Goal: Task Accomplishment & Management: Use online tool/utility

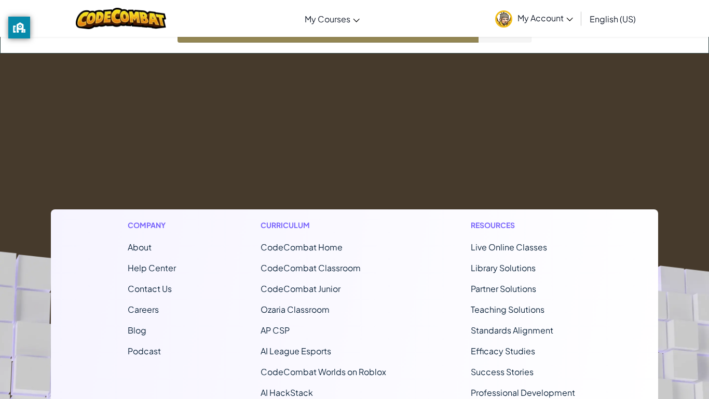
scroll to position [52, 0]
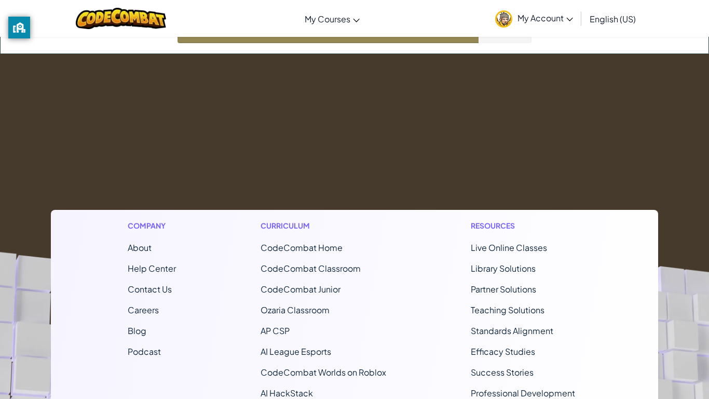
click at [614, 31] on link "English (US)" at bounding box center [613, 19] width 57 height 28
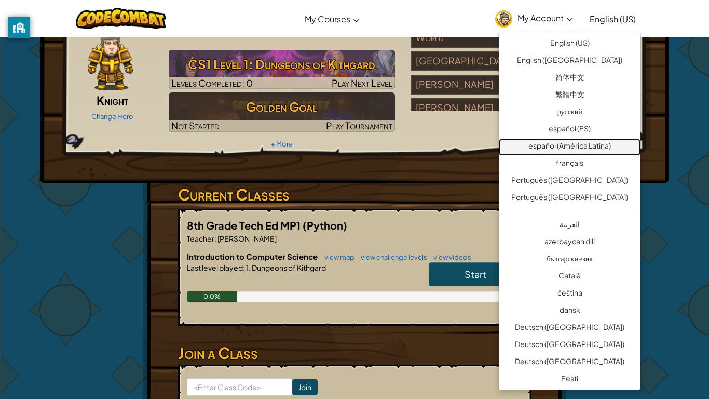
click at [570, 149] on link "español (América Latina)" at bounding box center [570, 147] width 142 height 17
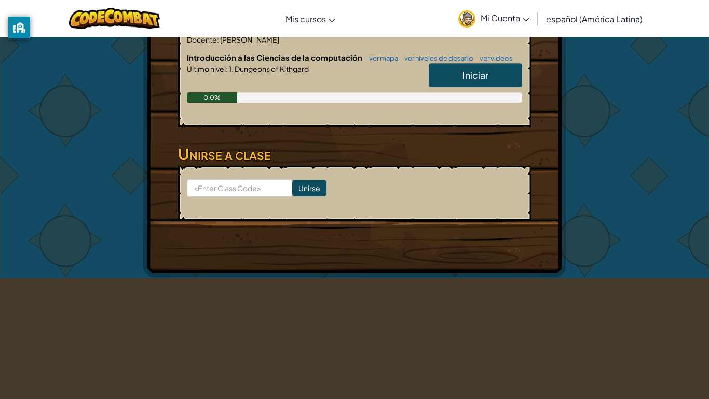
scroll to position [256, 0]
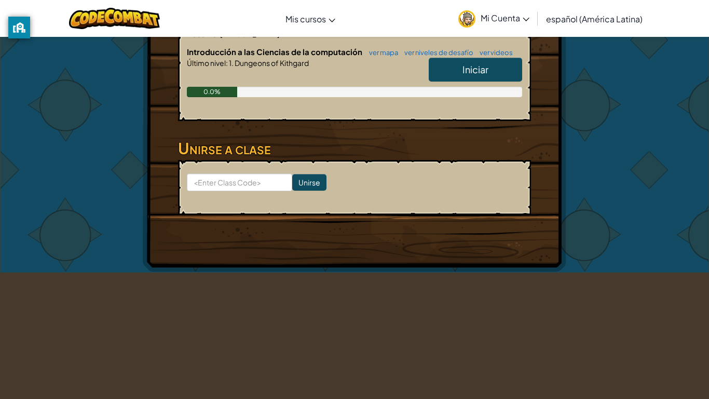
click at [483, 63] on span "Iniciar" at bounding box center [476, 69] width 26 height 12
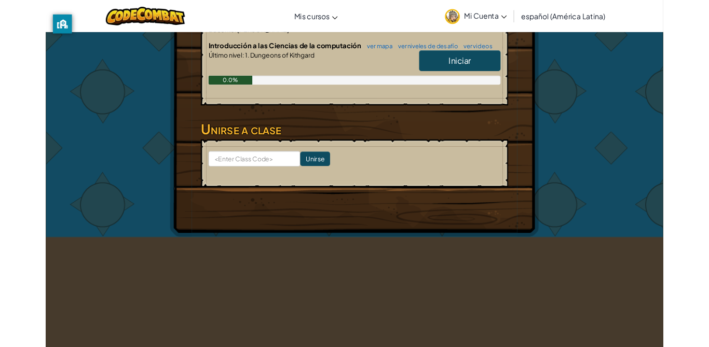
scroll to position [51, 0]
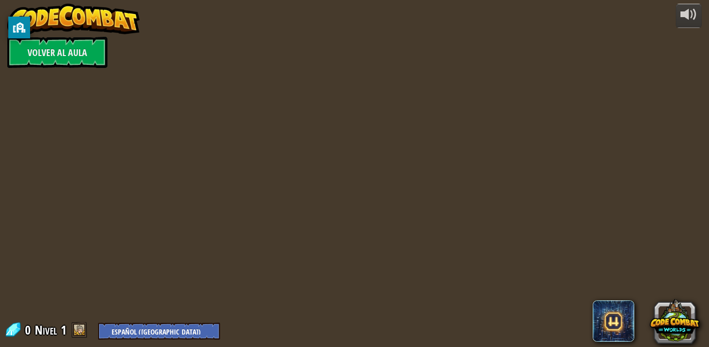
select select "es-419"
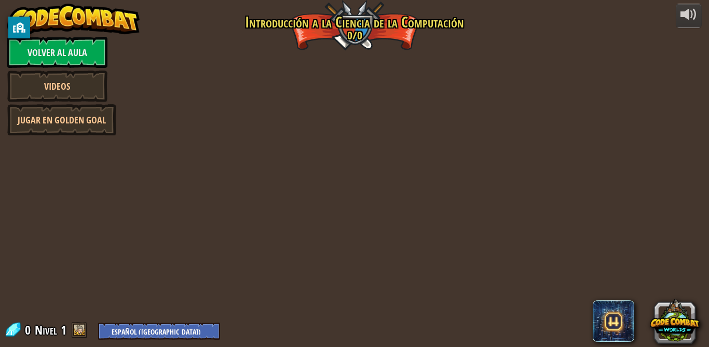
select select "es-419"
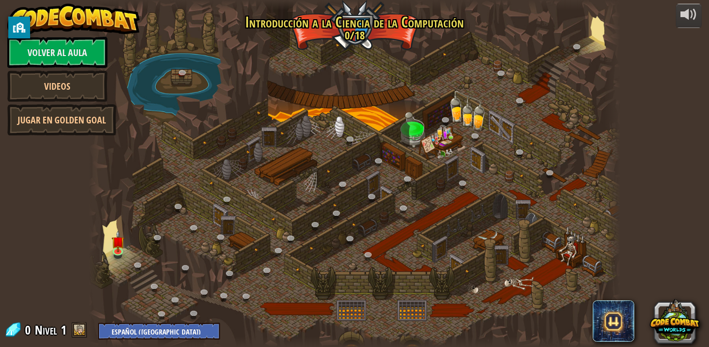
select select "es-419"
click at [109, 248] on div at bounding box center [355, 173] width 532 height 347
click at [115, 259] on link at bounding box center [119, 253] width 21 height 16
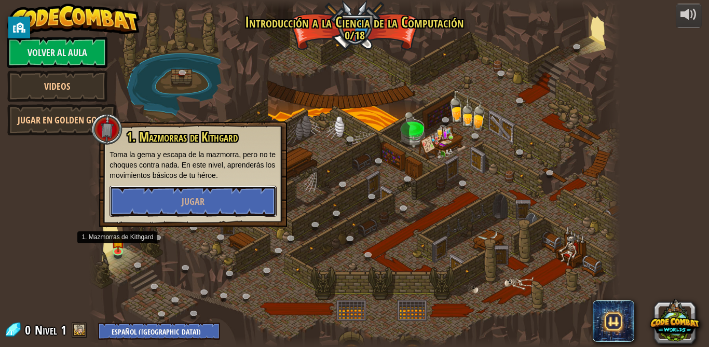
click at [161, 198] on button "Jugar" at bounding box center [193, 201] width 167 height 31
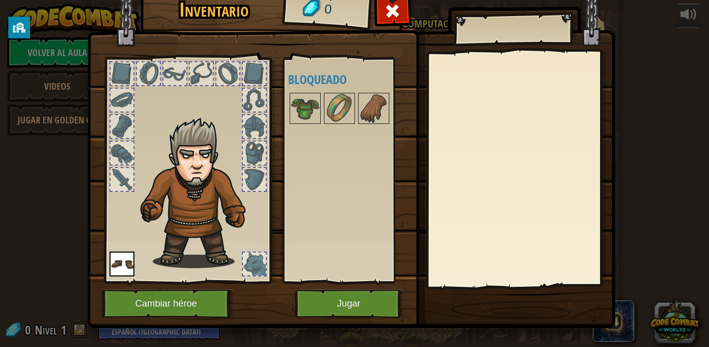
click at [298, 115] on img at bounding box center [305, 108] width 29 height 29
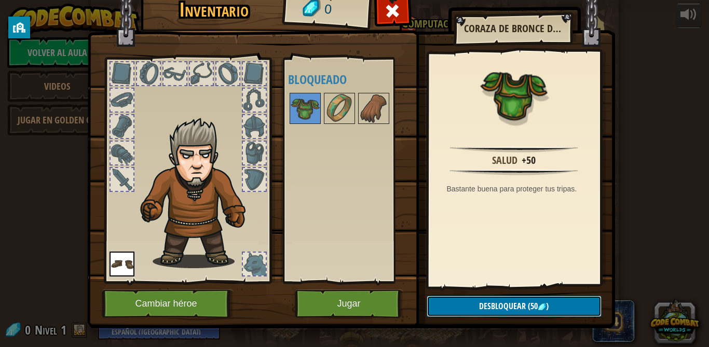
click at [546, 314] on button "Desbloquear (50 )" at bounding box center [514, 306] width 175 height 21
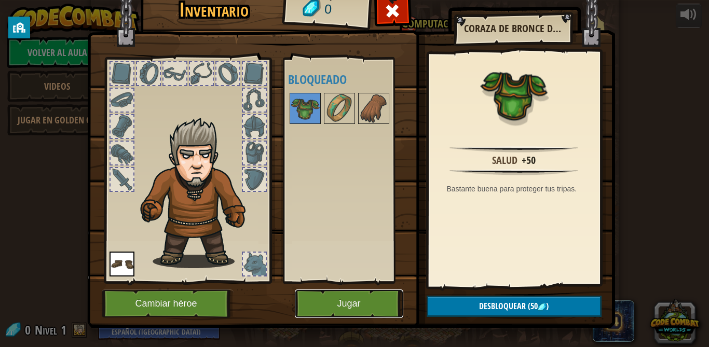
click at [323, 306] on button "Jugar" at bounding box center [349, 304] width 108 height 29
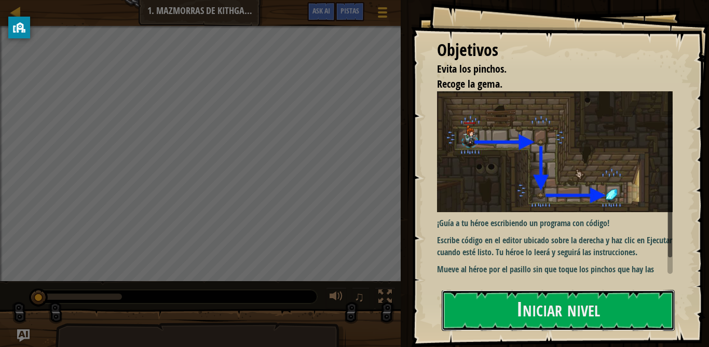
click at [593, 306] on button "Iniciar nivel" at bounding box center [558, 310] width 233 height 41
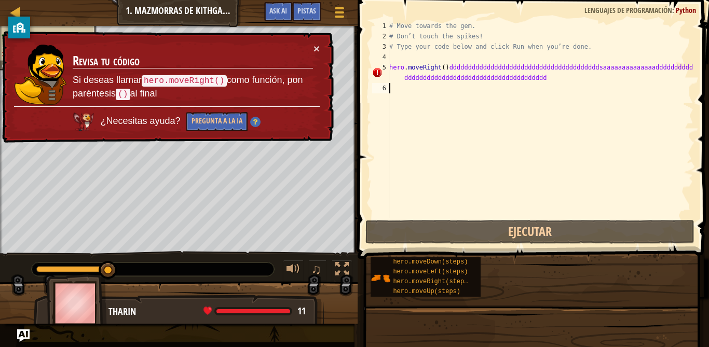
click at [586, 87] on div "# Move towards the gem. # Don’t touch the spikes! # Type your code below and cl…" at bounding box center [540, 130] width 306 height 218
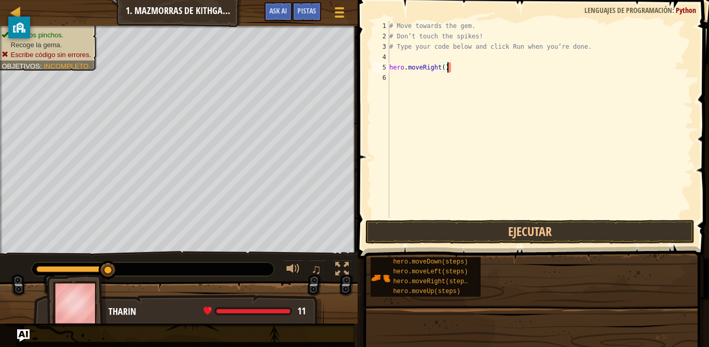
type textarea "hero.moveRight("
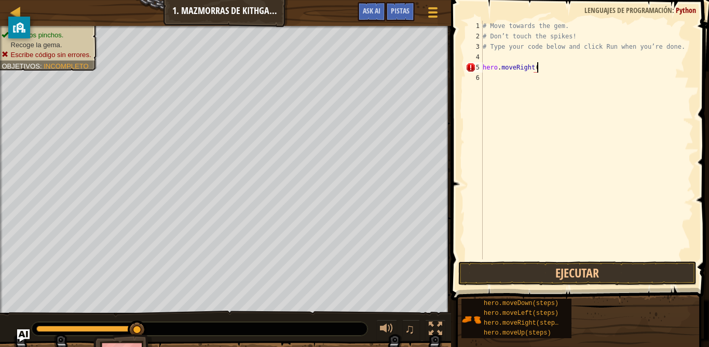
click at [671, 134] on div "# Move towards the gem. # Don’t touch the spikes! # Type your code below and cl…" at bounding box center [587, 151] width 213 height 260
click at [687, 127] on div "# Move towards the gem. # Don’t touch the spikes! # Type your code below and cl…" at bounding box center [587, 151] width 213 height 260
click at [642, 278] on button "Ejecutar" at bounding box center [577, 274] width 238 height 24
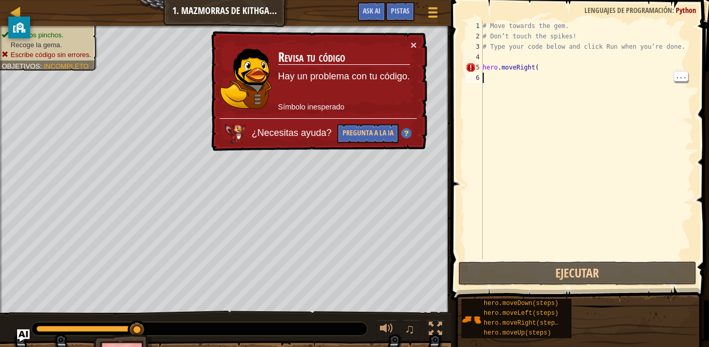
click at [582, 70] on div "# Move towards the gem. # Don’t touch the spikes! # Type your code below and cl…" at bounding box center [587, 151] width 213 height 260
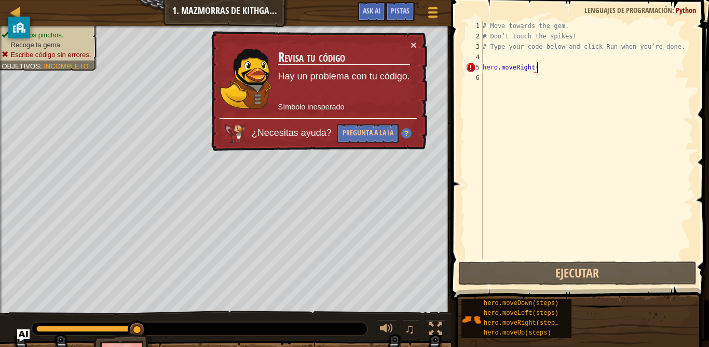
scroll to position [5, 8]
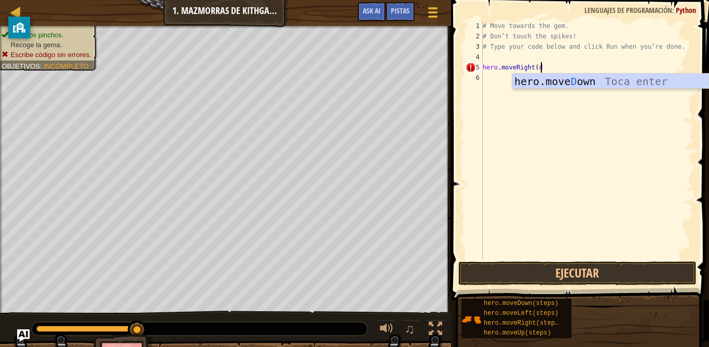
type textarea "hero.moveRight(dd"
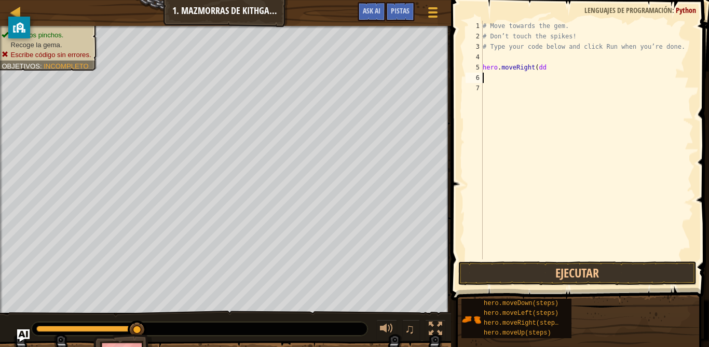
scroll to position [5, 0]
type textarea "s"
type textarea "a"
type textarea "s"
click at [658, 139] on div "# Move towards the gem. # Don’t touch the spikes! # Type your code below and cl…" at bounding box center [587, 151] width 213 height 260
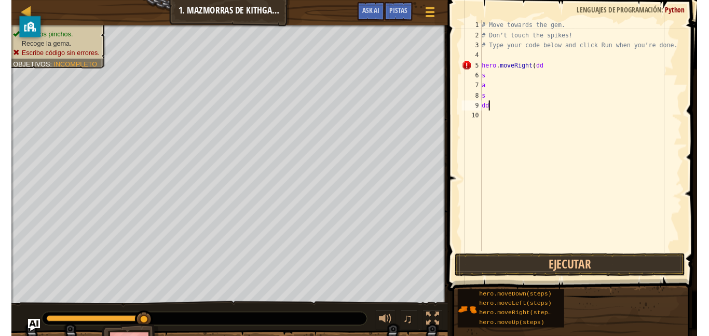
scroll to position [5, 1]
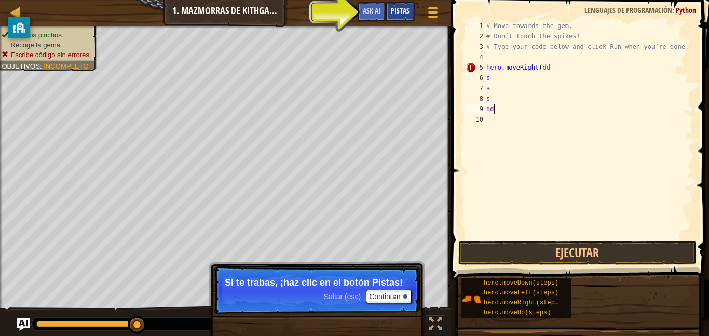
click at [414, 11] on div "Pistas" at bounding box center [400, 11] width 29 height 19
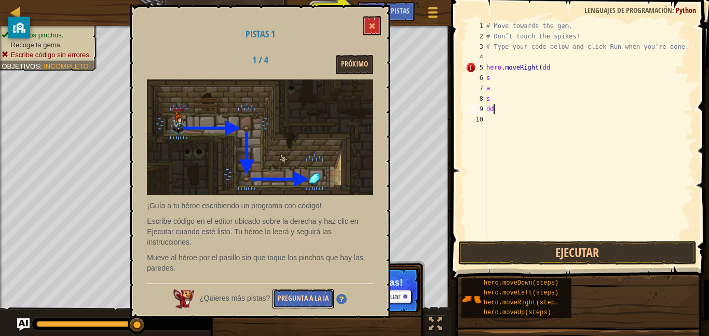
click at [303, 307] on button "Pregunta a la IA" at bounding box center [303, 298] width 61 height 19
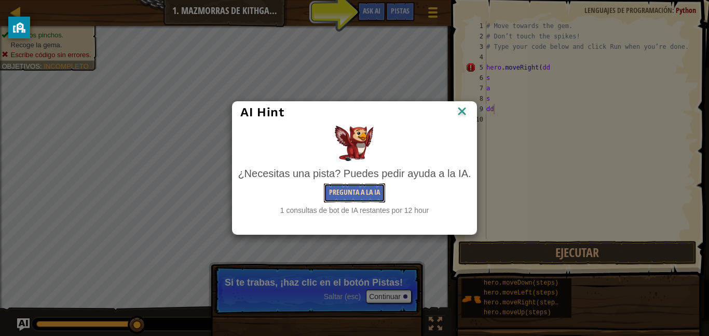
click at [362, 201] on button "Pregunta a la IA" at bounding box center [354, 192] width 61 height 19
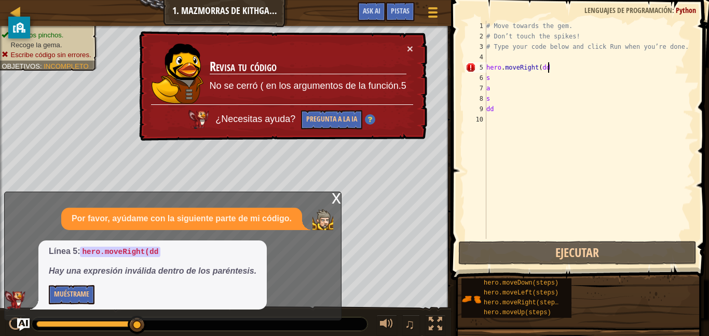
click at [553, 69] on div "# Move towards the gem. # Don’t touch the spikes! # Type your code below and cl…" at bounding box center [588, 140] width 209 height 239
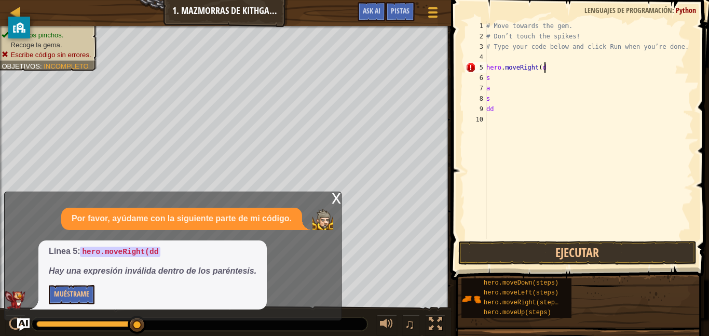
scroll to position [5, 8]
click at [552, 250] on button "Ejecutar" at bounding box center [577, 253] width 238 height 24
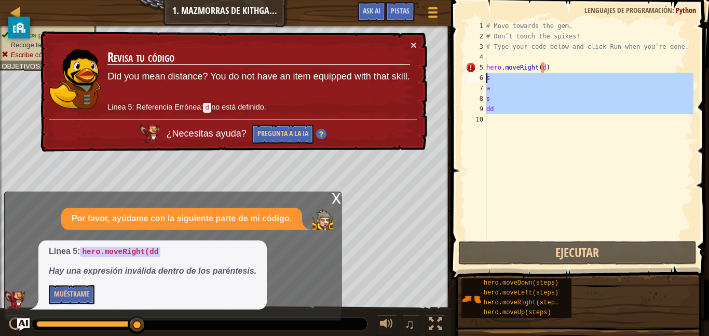
drag, startPoint x: 511, startPoint y: 124, endPoint x: 482, endPoint y: 78, distance: 54.0
click at [482, 78] on div "hero.moveRight(d) 1 2 3 4 5 6 7 8 9 10 # Move towards the gem. # Don’t touch th…" at bounding box center [579, 130] width 230 height 218
type textarea "s a"
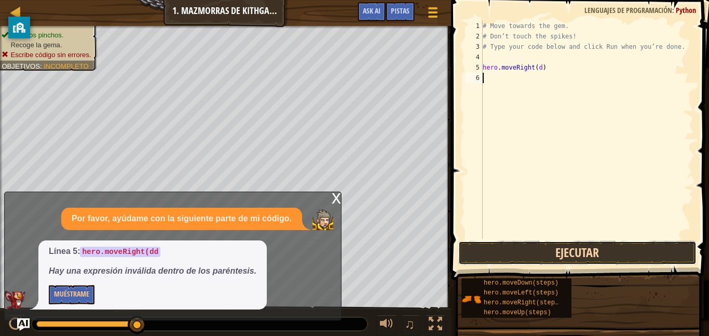
click at [586, 258] on button "Ejecutar" at bounding box center [577, 253] width 238 height 24
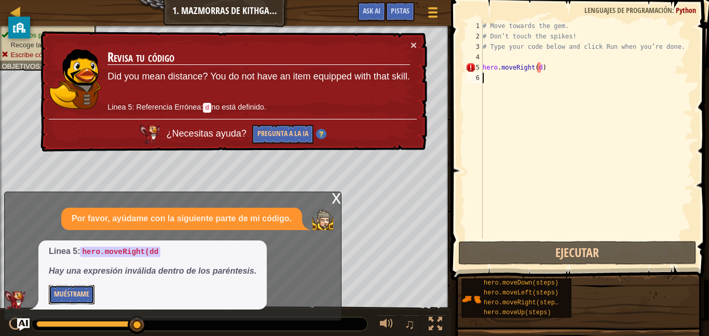
click at [85, 293] on button "Muéstrame" at bounding box center [72, 294] width 46 height 19
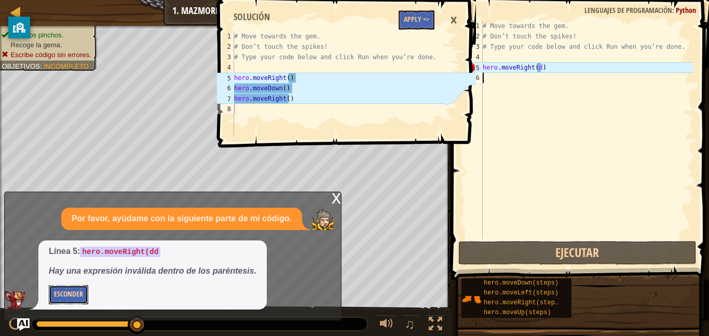
click at [85, 293] on button "Esconder" at bounding box center [68, 294] width 39 height 19
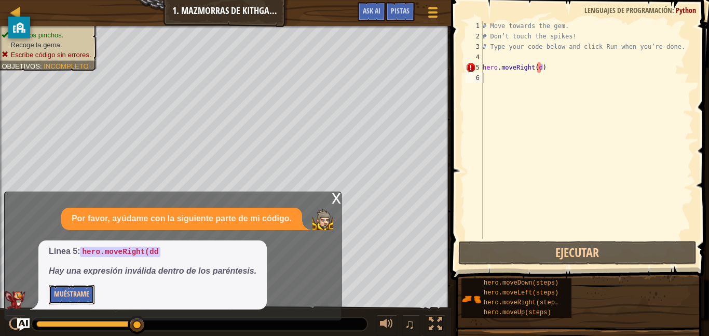
click at [85, 293] on button "Muéstrame" at bounding box center [72, 294] width 46 height 19
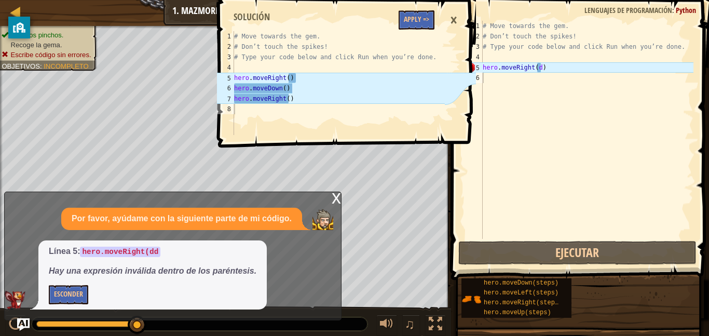
click at [565, 100] on div "# Move towards the gem. # Don’t touch the spikes! # Type your code below and cl…" at bounding box center [587, 140] width 213 height 239
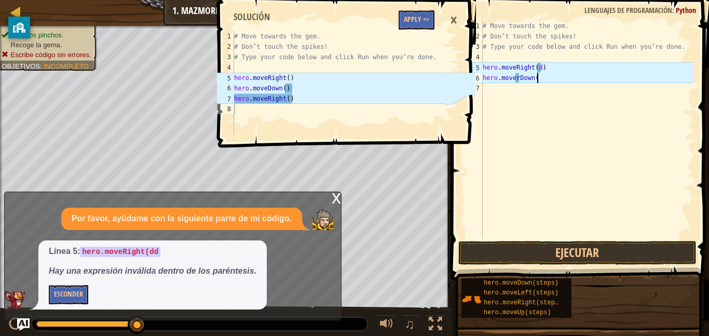
scroll to position [5, 8]
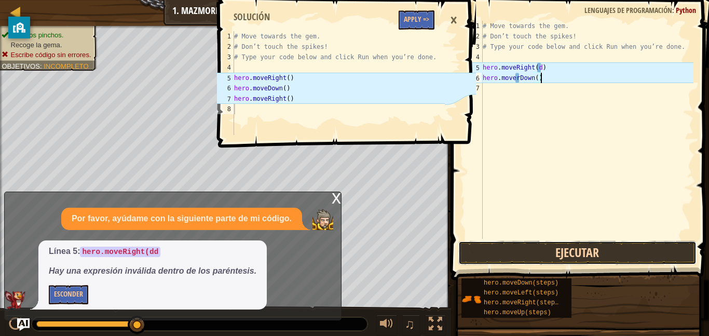
click at [626, 257] on button "Ejecutar" at bounding box center [577, 253] width 238 height 24
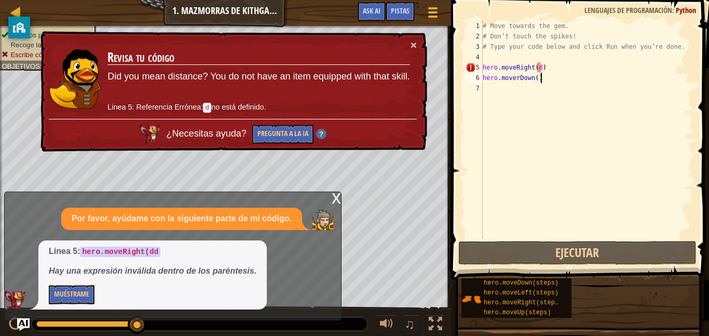
click at [541, 66] on div "# Move towards the gem. # Don’t touch the spikes! # Type your code below and cl…" at bounding box center [587, 140] width 213 height 239
type textarea "hero.moveRight()"
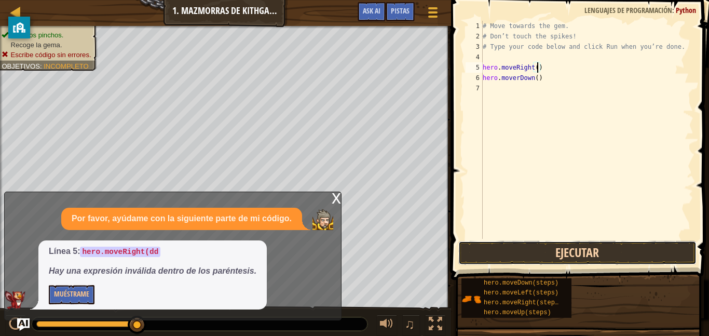
click at [582, 254] on button "Ejecutar" at bounding box center [577, 253] width 238 height 24
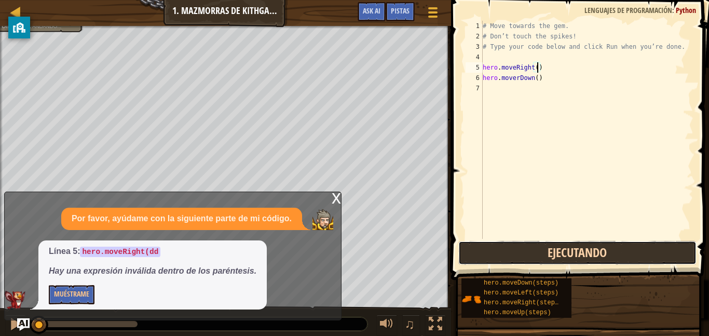
click at [595, 260] on button "Ejecutando" at bounding box center [577, 253] width 238 height 24
click at [594, 262] on button "Ejecutando" at bounding box center [577, 253] width 238 height 24
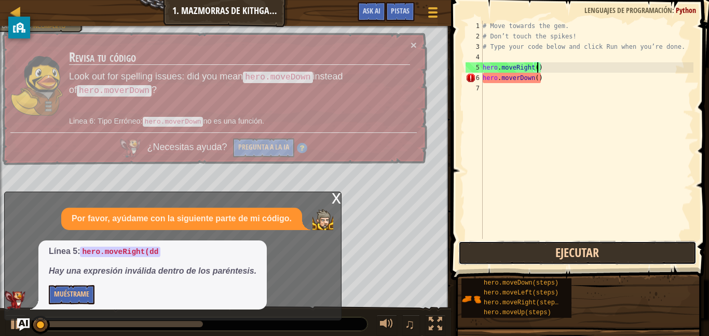
click at [591, 260] on button "Ejecutar" at bounding box center [577, 253] width 238 height 24
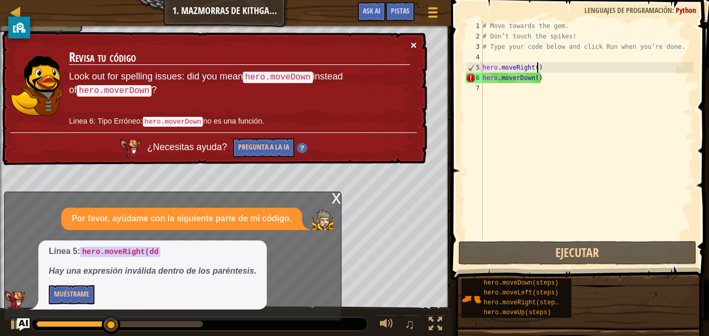
click at [412, 45] on button "×" at bounding box center [414, 44] width 6 height 11
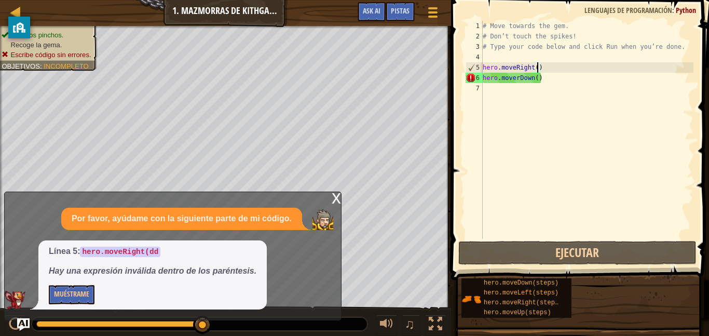
click at [493, 93] on div "# Move towards the gem. # Don’t touch the spikes! # Type your code below and cl…" at bounding box center [587, 140] width 213 height 239
click at [62, 301] on button "Muéstrame" at bounding box center [72, 294] width 46 height 19
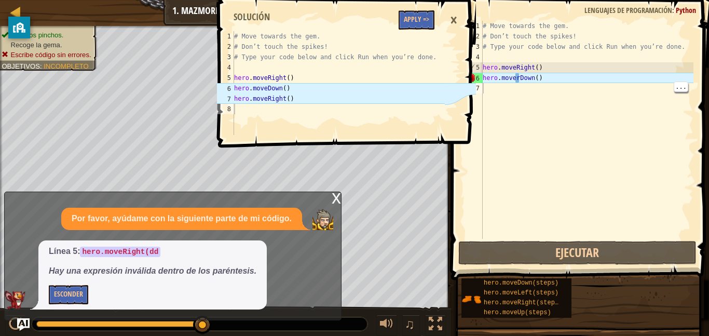
click at [507, 93] on div "# Move towards the gem. # Don’t touch the spikes! # Type your code below and cl…" at bounding box center [587, 140] width 213 height 239
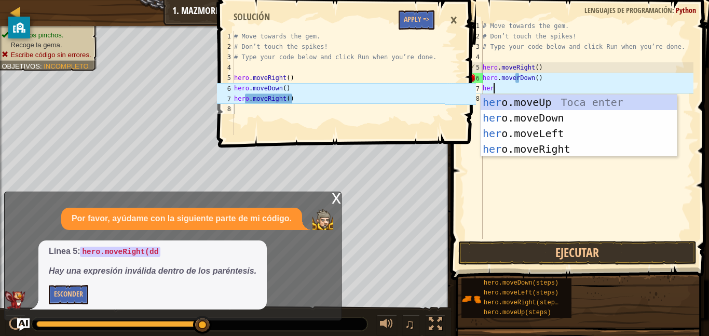
type textarea "hero"
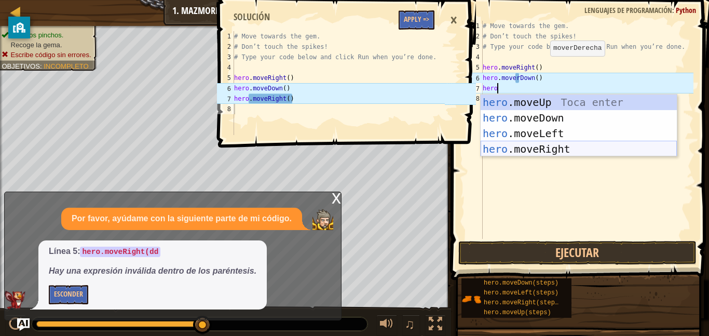
click at [549, 153] on div "hero .moveUp Toca enter hero .moveDown Toca enter hero .moveLeft Toca enter her…" at bounding box center [579, 140] width 196 height 93
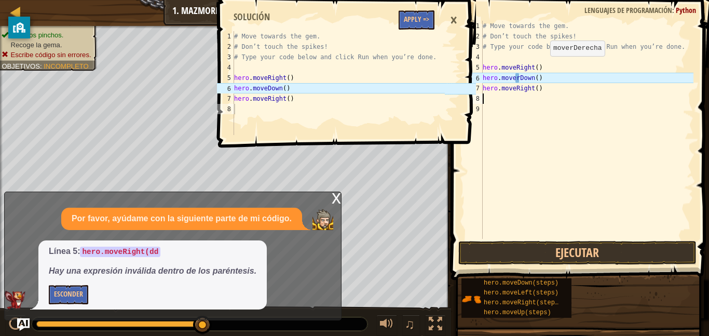
scroll to position [5, 0]
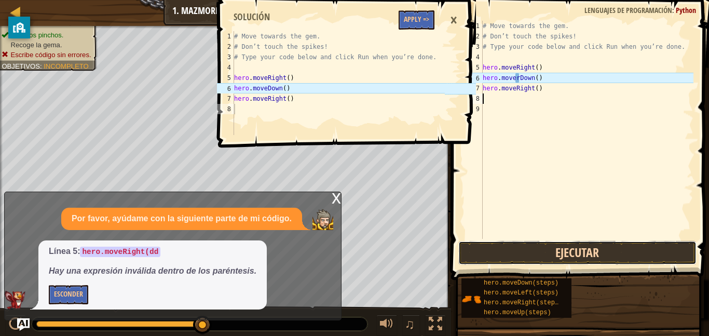
click at [558, 257] on button "Ejecutar" at bounding box center [577, 253] width 238 height 24
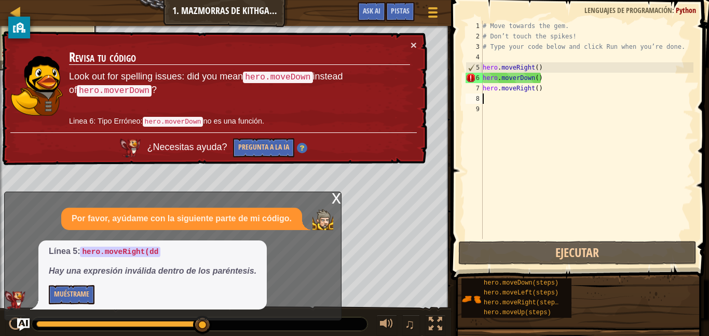
type textarea "h"
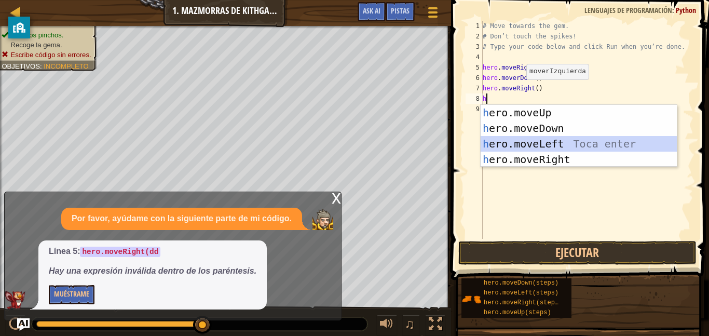
click at [567, 147] on div "h ero.moveUp Toca enter h ero.moveDown Toca enter h ero.moveLeft Toca enter h e…" at bounding box center [579, 151] width 196 height 93
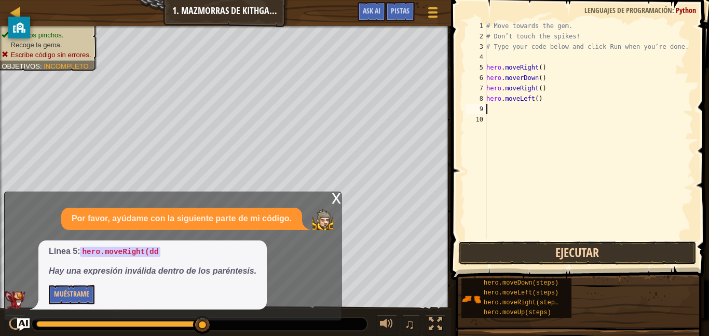
click at [550, 248] on button "Ejecutar" at bounding box center [577, 253] width 238 height 24
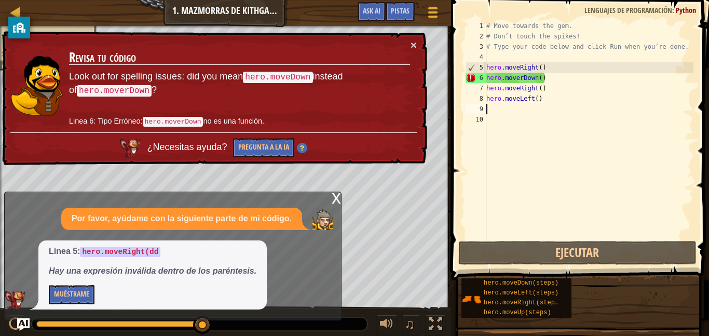
type textarea "h"
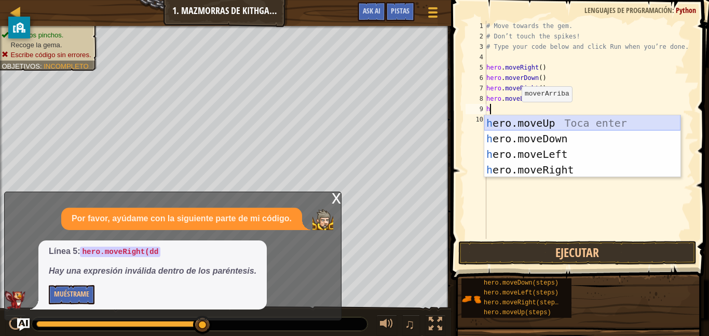
click at [550, 127] on div "h ero.moveUp Toca enter h ero.moveDown Toca enter h ero.moveLeft Toca enter h e…" at bounding box center [582, 161] width 196 height 93
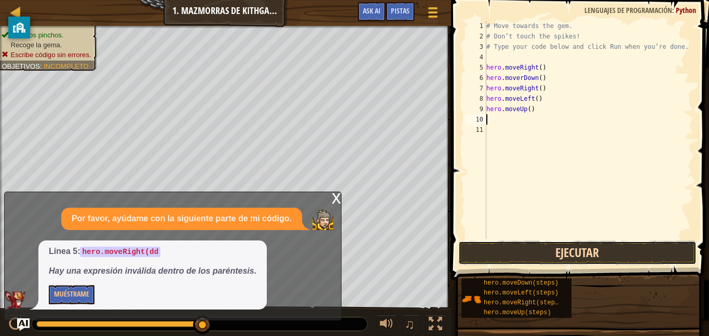
click at [535, 245] on button "Ejecutar" at bounding box center [577, 253] width 238 height 24
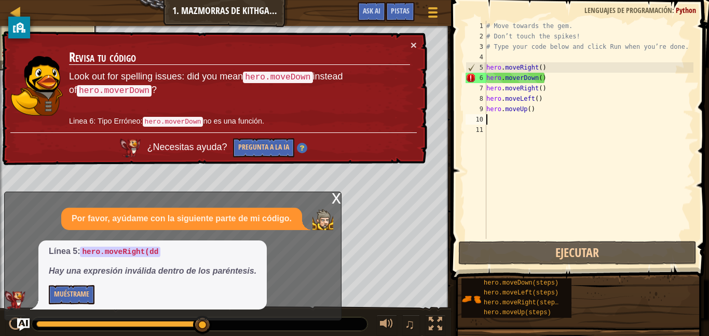
click at [471, 129] on div "11" at bounding box center [476, 130] width 21 height 10
